Goal: Find specific page/section: Find specific page/section

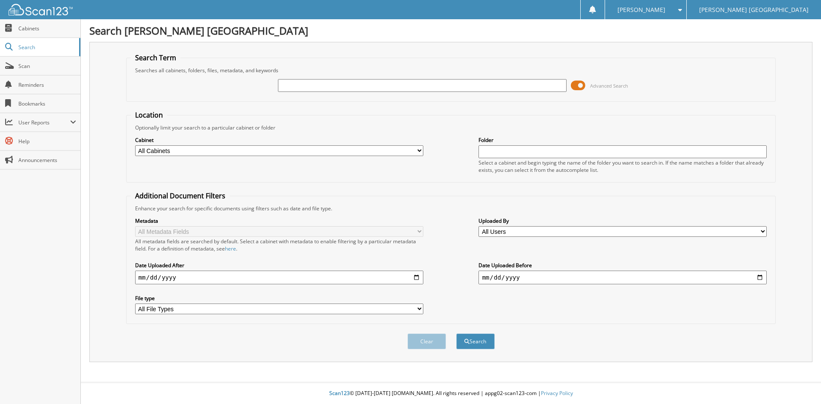
click at [290, 88] on input "text" at bounding box center [422, 85] width 288 height 13
type input "6168616"
click at [456, 333] on button "Search" at bounding box center [475, 341] width 38 height 16
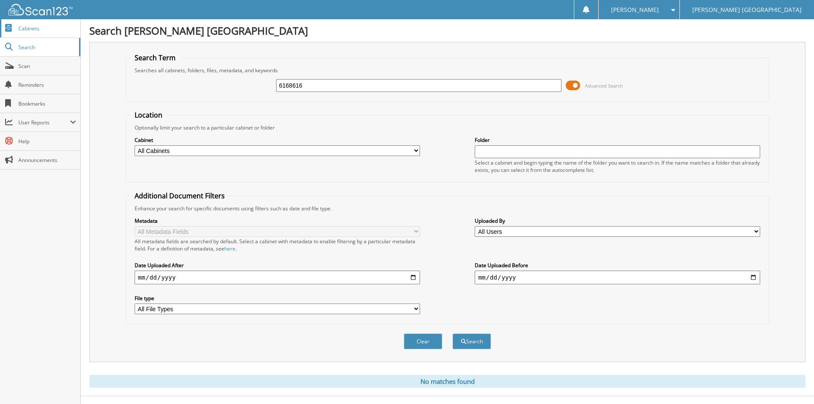
click at [28, 27] on span "Cabinets" at bounding box center [47, 28] width 58 height 7
